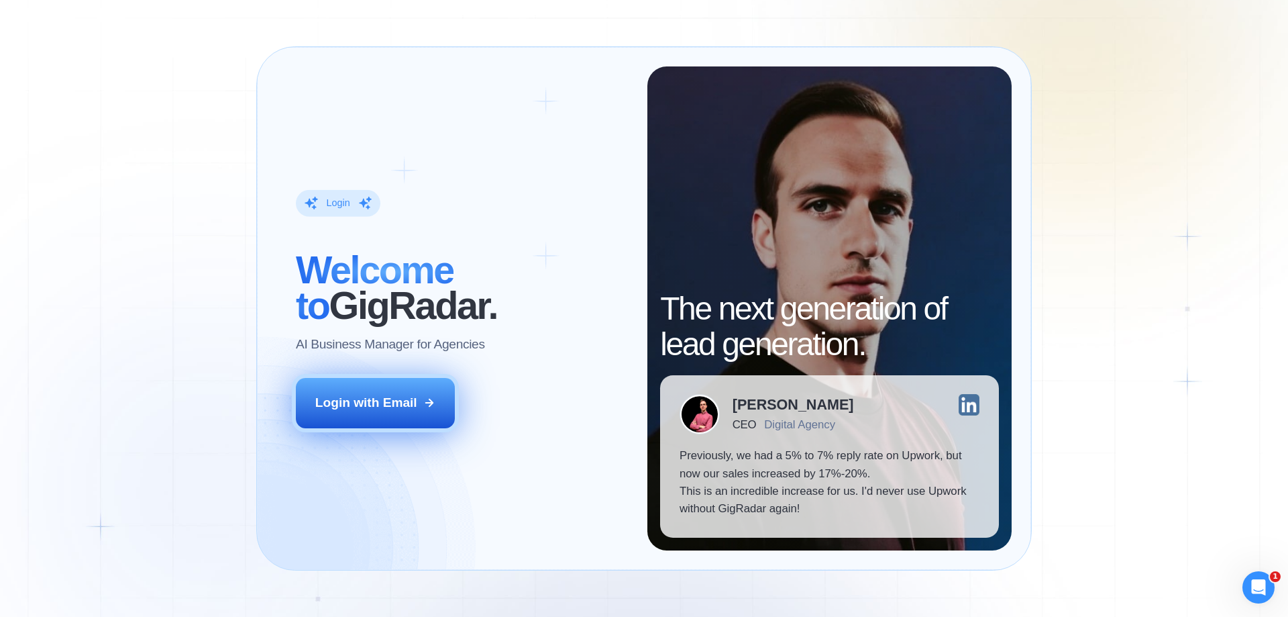
click at [400, 409] on div "Login with Email" at bounding box center [366, 402] width 102 height 17
